Goal: Task Accomplishment & Management: Use online tool/utility

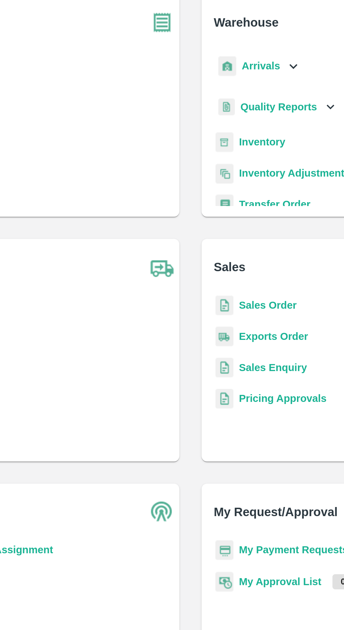
click at [209, 79] on b "Arrivals" at bounding box center [207, 80] width 19 height 6
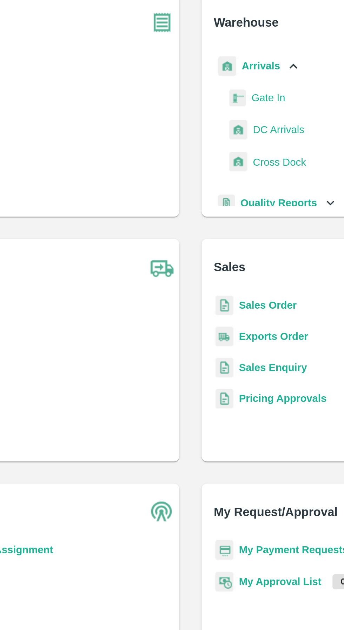
click at [218, 114] on span "DC Arrivals" at bounding box center [216, 112] width 26 height 8
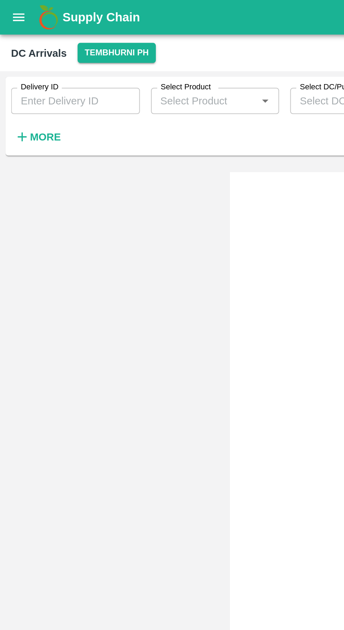
click at [58, 24] on button "Tembhurni PH" at bounding box center [58, 27] width 39 height 10
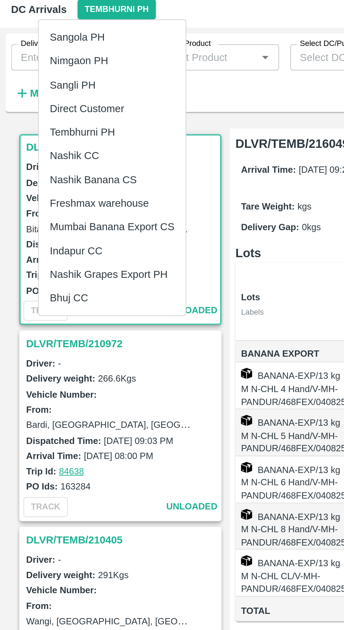
click at [151, 157] on div at bounding box center [172, 315] width 344 height 630
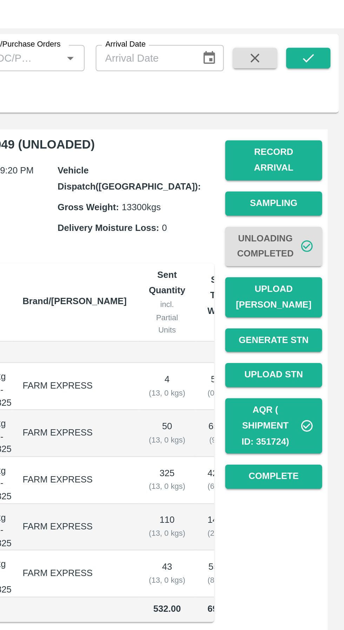
click at [293, 337] on td "532.00" at bounding box center [308, 331] width 31 height 13
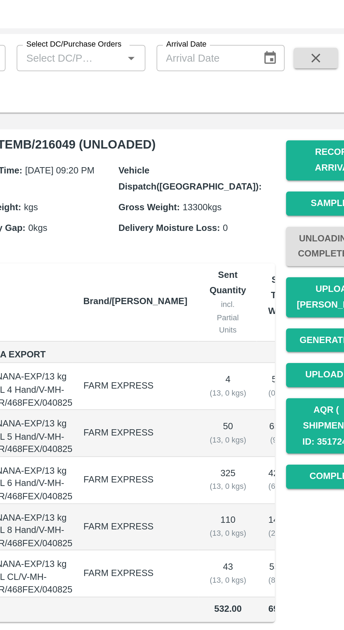
click at [293, 337] on td "532.00" at bounding box center [308, 331] width 31 height 13
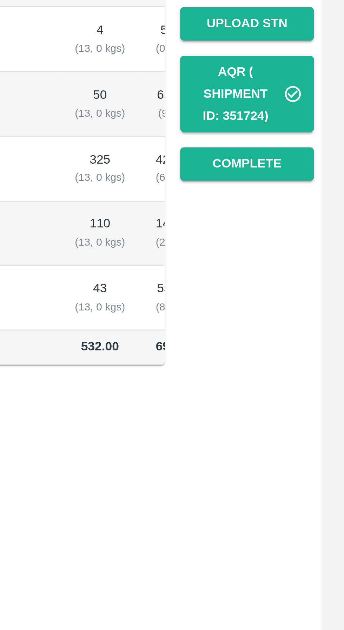
click at [293, 337] on td "532.00" at bounding box center [308, 331] width 31 height 13
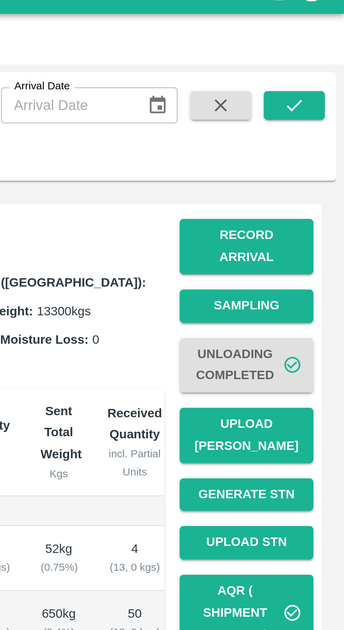
scroll to position [32, 0]
click at [299, 95] on button "Record Arrival" at bounding box center [307, 103] width 49 height 20
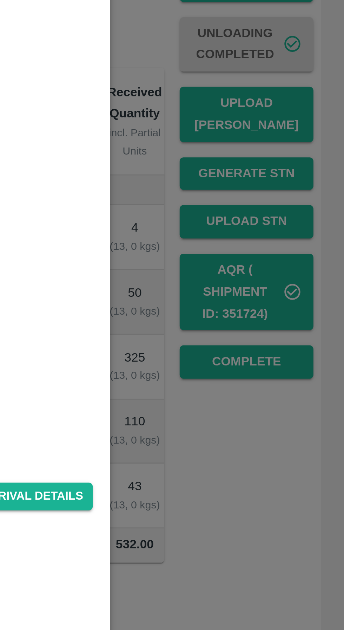
click at [310, 290] on div at bounding box center [172, 315] width 344 height 630
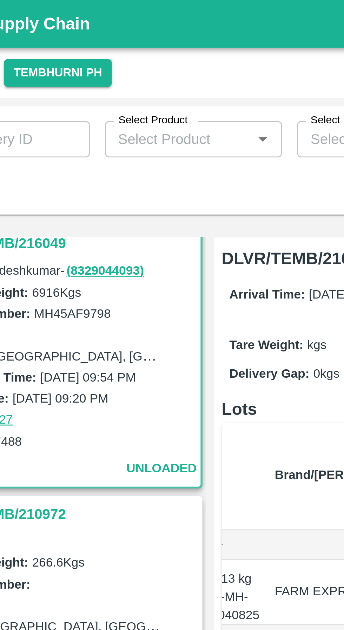
scroll to position [0, 0]
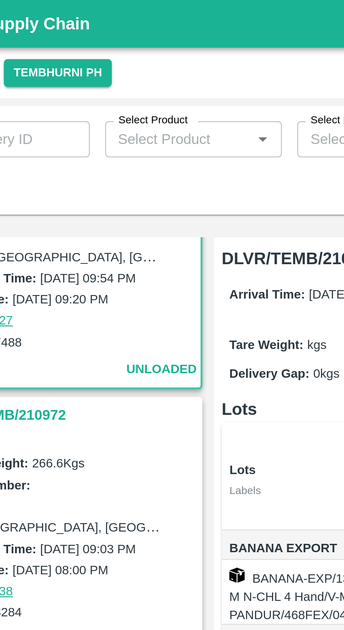
scroll to position [45, 0]
